Goal: Register for event/course

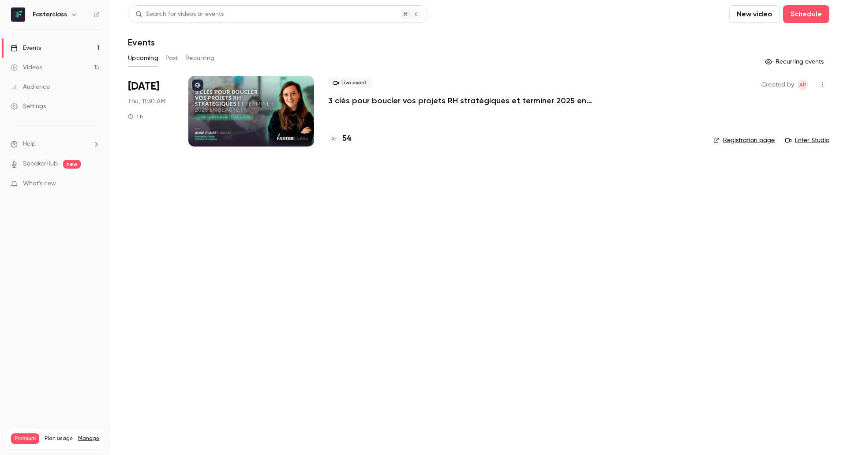
click at [359, 100] on p "3 clés pour boucler vos projets RH stratégiques et terminer 2025 en beauté !" at bounding box center [460, 100] width 265 height 11
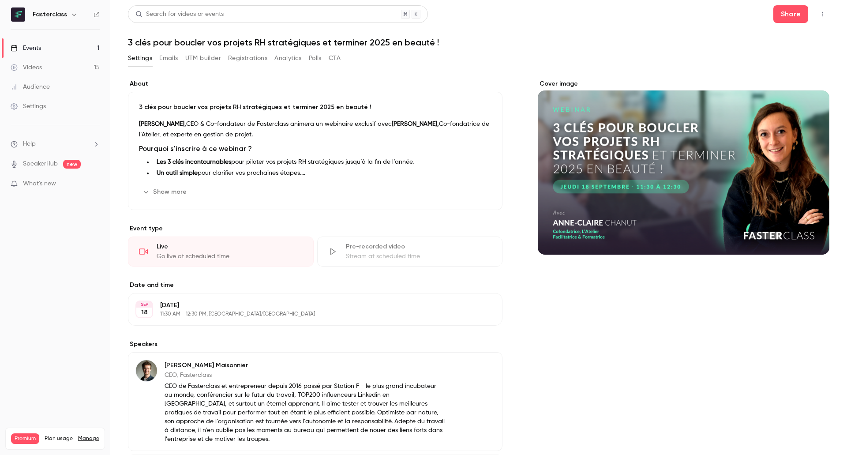
click at [251, 54] on button "Registrations" at bounding box center [247, 58] width 39 height 14
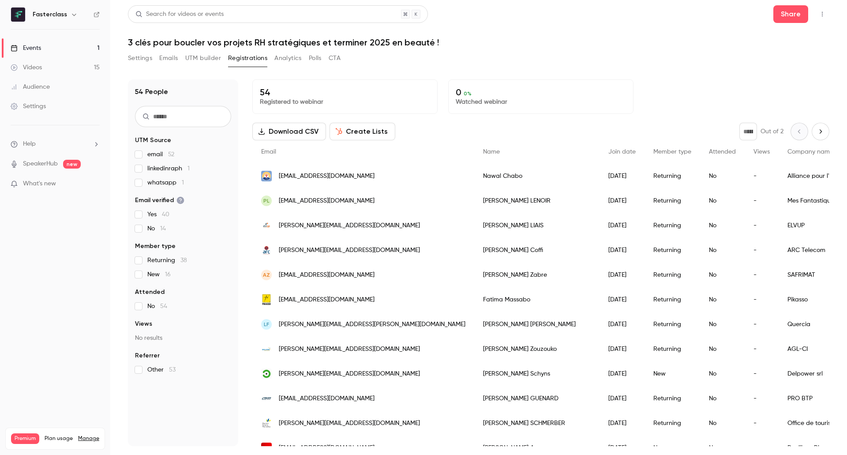
click at [40, 46] on div "Events" at bounding box center [26, 48] width 30 height 9
